Goal: Task Accomplishment & Management: Manage account settings

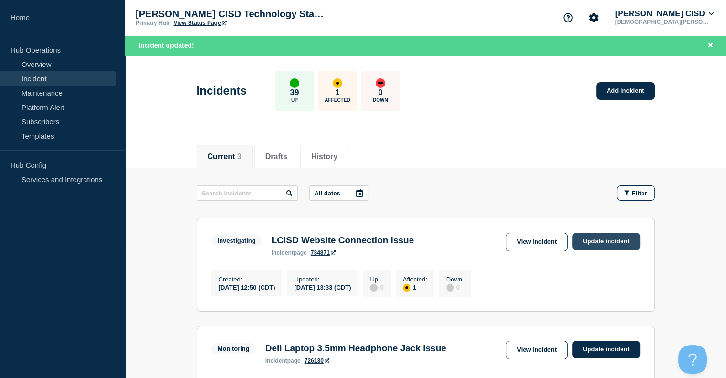
click at [575, 242] on link "Update incident" at bounding box center [606, 241] width 68 height 18
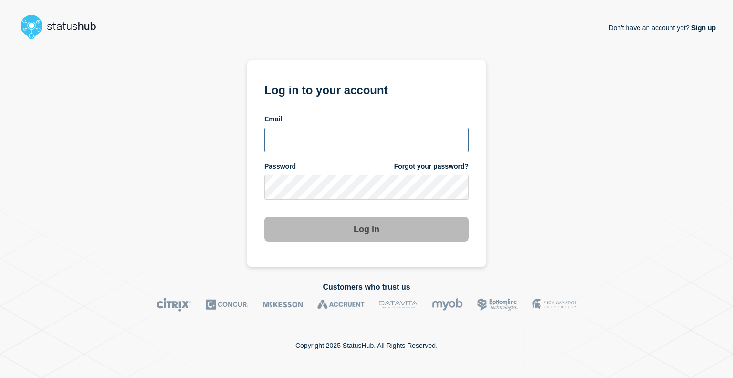
type input "[EMAIL_ADDRESS][DOMAIN_NAME]"
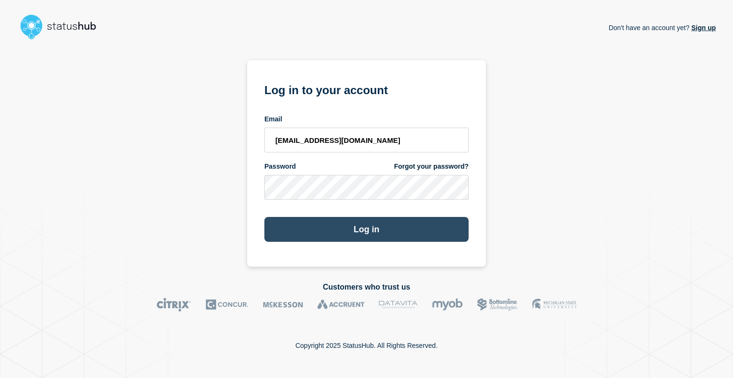
click at [451, 228] on button "Log in" at bounding box center [366, 229] width 204 height 25
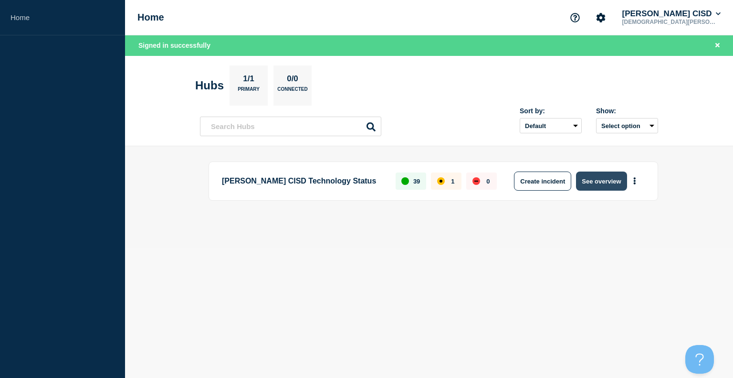
click at [594, 172] on button "See overview" at bounding box center [601, 180] width 51 height 19
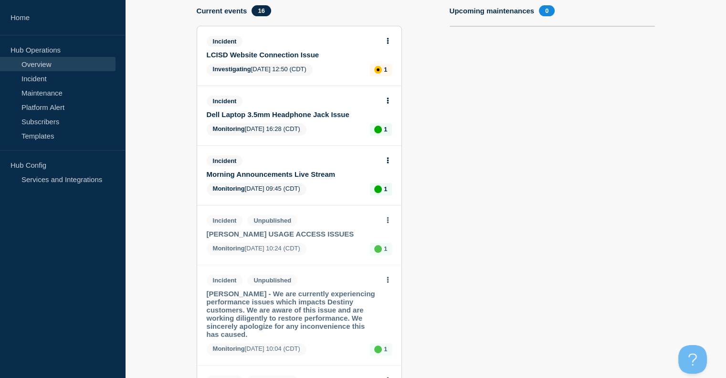
scroll to position [95, 0]
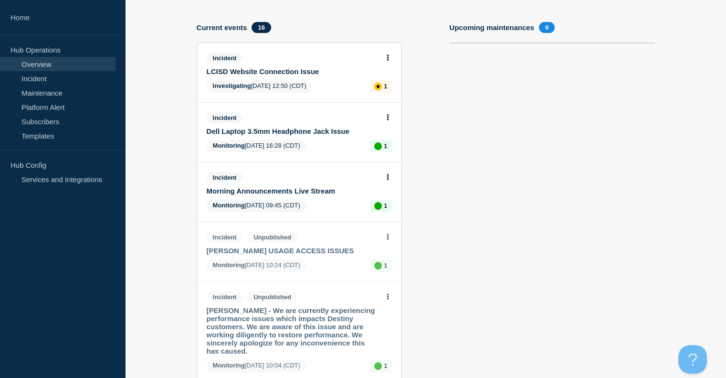
click at [388, 56] on icon at bounding box center [388, 57] width 2 height 6
click at [379, 91] on link "Update incident" at bounding box center [387, 93] width 46 height 8
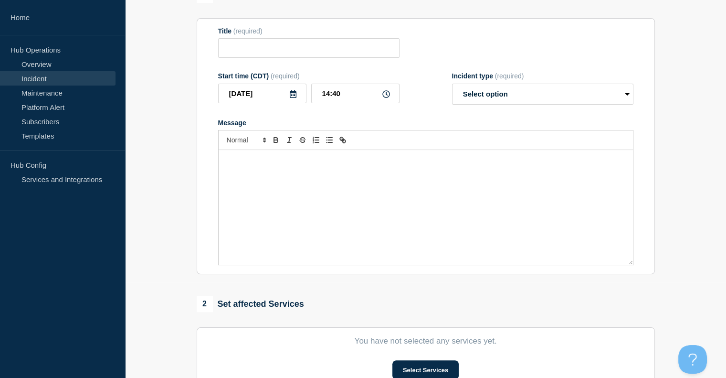
type input "LCISD Website Connection Issue"
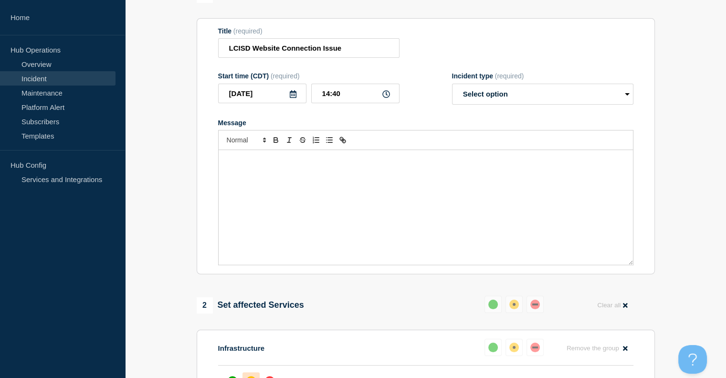
click at [302, 164] on p "Message" at bounding box center [426, 160] width 400 height 9
click at [275, 164] on p "ParetSqaure is reportiung service has been restored. Technology Services will c…" at bounding box center [426, 160] width 400 height 9
click at [508, 164] on p "ParetSqaure is reporting service has been restored. Technology Services will co…" at bounding box center [426, 160] width 400 height 9
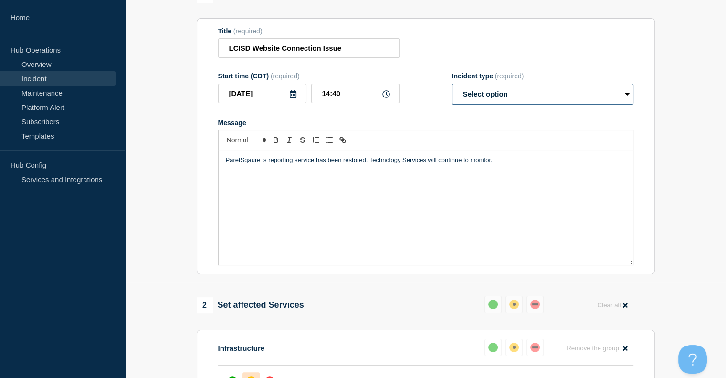
click at [551, 105] on select "Select option Investigating Identified Monitoring Resolved" at bounding box center [542, 94] width 181 height 21
select select "monitoring"
click at [452, 103] on select "Select option Investigating Identified Monitoring Resolved" at bounding box center [542, 94] width 181 height 21
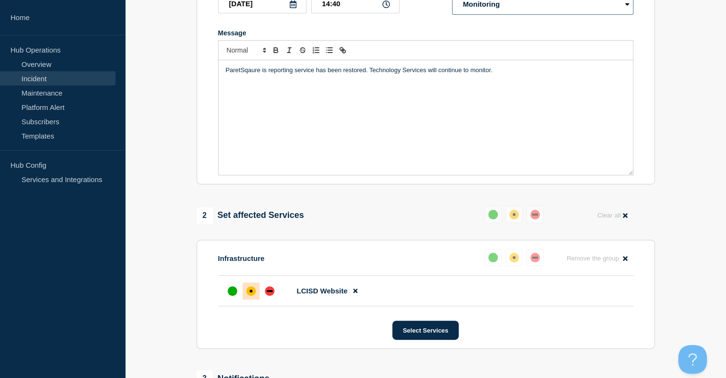
scroll to position [191, 0]
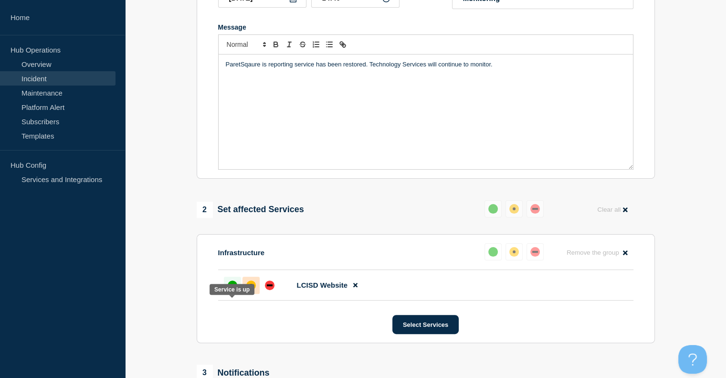
click at [232, 290] on div "up" at bounding box center [233, 285] width 10 height 10
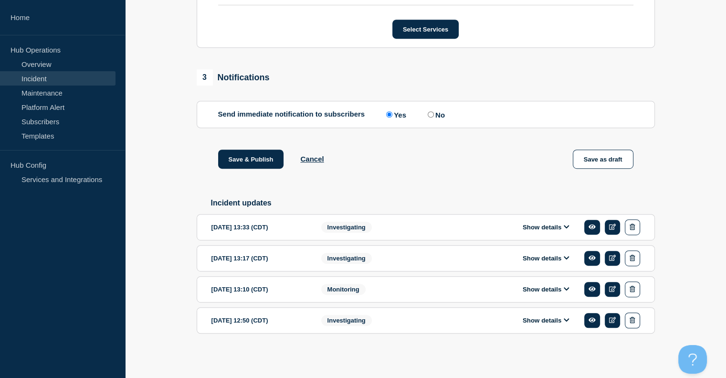
scroll to position [507, 0]
click at [271, 158] on button "Save & Publish" at bounding box center [251, 158] width 66 height 19
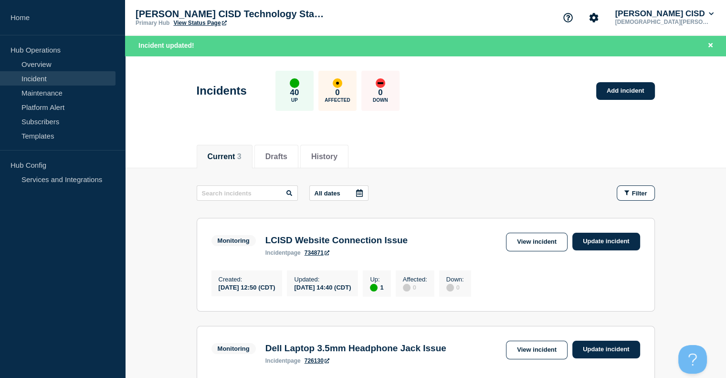
click at [41, 273] on aside "Home Hub Operations Overview Incident Maintenance Platform Alert Subscribers Te…" at bounding box center [62, 189] width 125 height 378
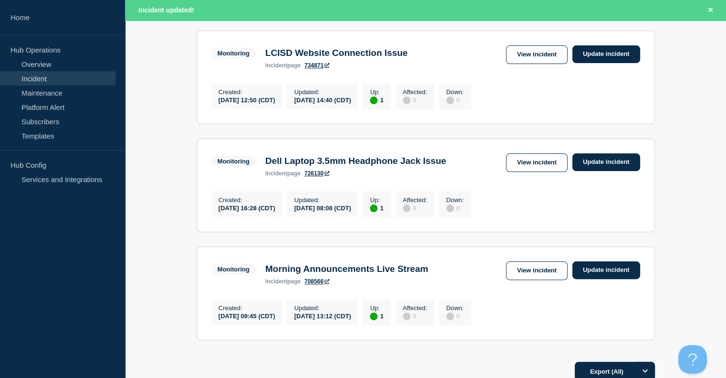
scroll to position [95, 0]
